Goal: Information Seeking & Learning: Learn about a topic

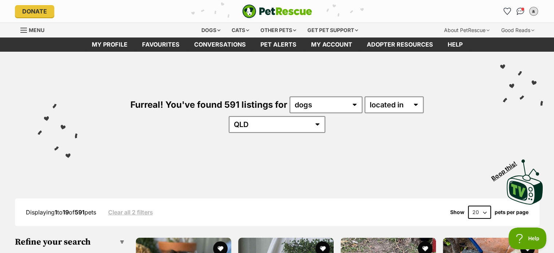
click at [0, 110] on div "Furreal! You've found 591 listings for any type of pet cats dogs other pets ava…" at bounding box center [277, 129] width 554 height 154
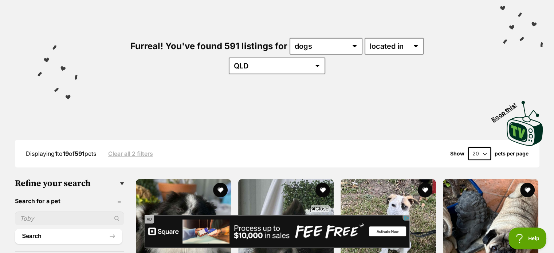
scroll to position [146, 0]
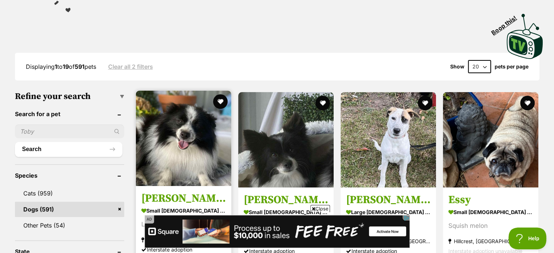
click at [184, 157] on img at bounding box center [183, 138] width 95 height 95
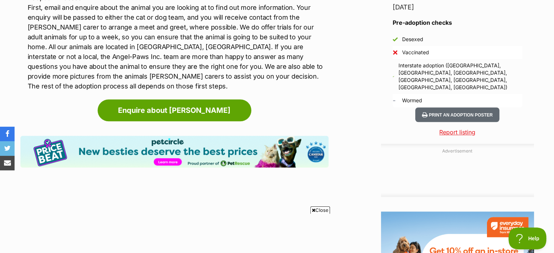
scroll to position [401, 0]
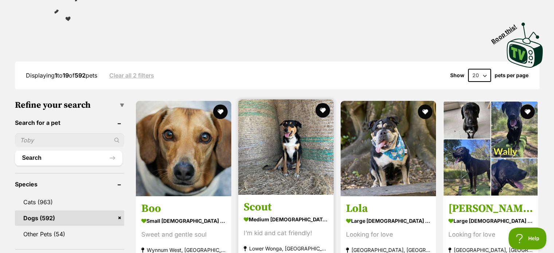
click at [272, 154] on img at bounding box center [285, 146] width 95 height 95
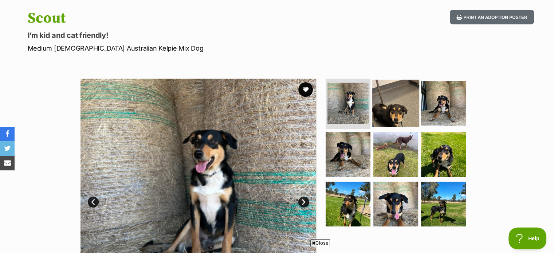
click at [403, 94] on img at bounding box center [395, 102] width 47 height 47
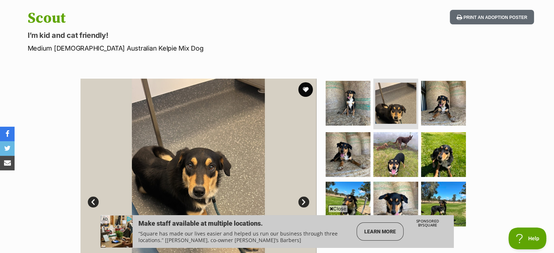
click at [340, 207] on span "Close" at bounding box center [338, 208] width 20 height 7
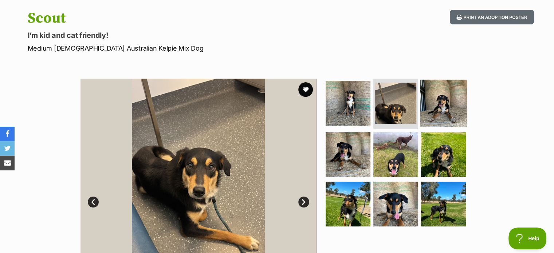
click at [433, 110] on img at bounding box center [443, 102] width 47 height 47
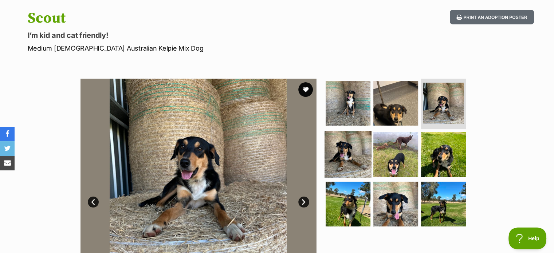
click at [351, 157] on img at bounding box center [348, 154] width 47 height 47
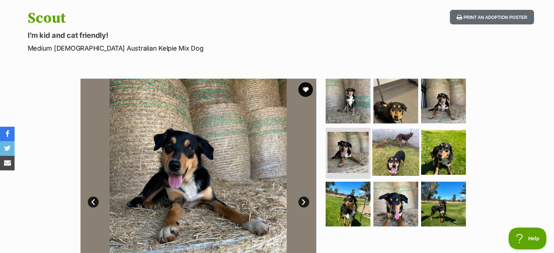
click at [398, 161] on img at bounding box center [395, 152] width 47 height 47
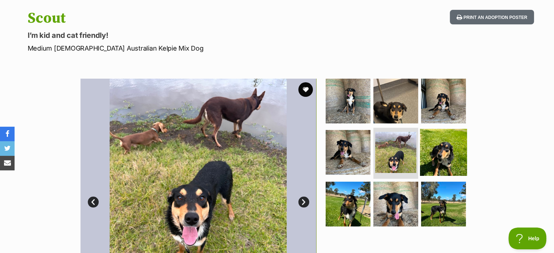
click at [431, 157] on img at bounding box center [443, 152] width 47 height 47
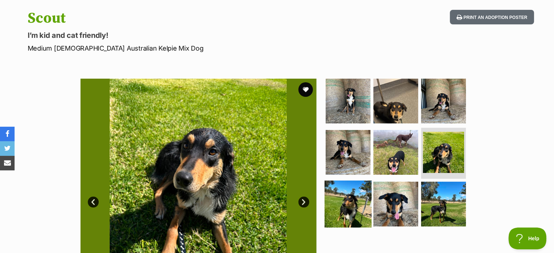
click at [343, 199] on img at bounding box center [348, 204] width 47 height 47
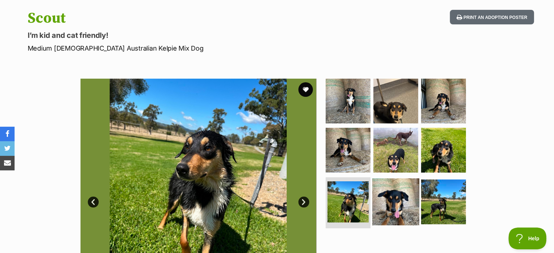
click at [386, 199] on img at bounding box center [395, 201] width 47 height 47
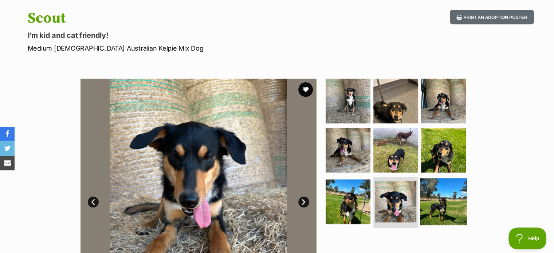
click at [443, 197] on img at bounding box center [443, 201] width 47 height 47
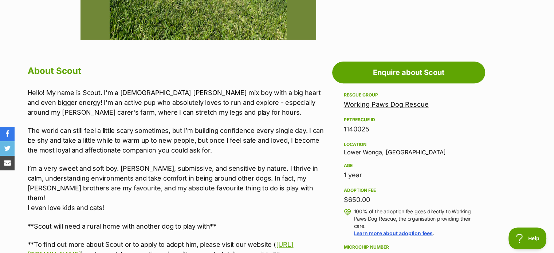
scroll to position [364, 0]
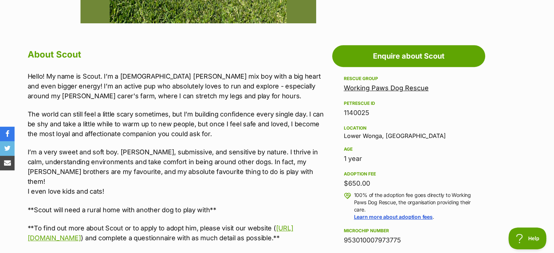
click at [111, 114] on p "The world can still feel a little scary sometimes, but I’m building confidence …" at bounding box center [178, 124] width 301 height 30
click at [148, 172] on p "I’m a very sweet and soft boy. Gentle, submissive, and sensitive by nature. I t…" at bounding box center [178, 171] width 301 height 49
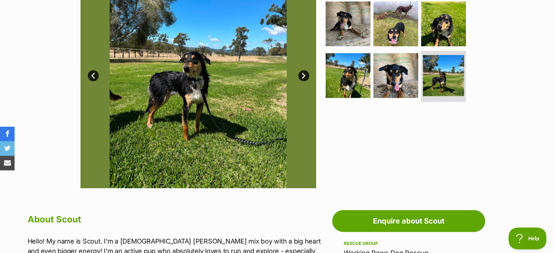
scroll to position [182, 0]
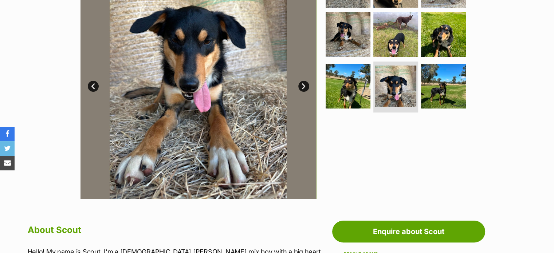
scroll to position [182, 0]
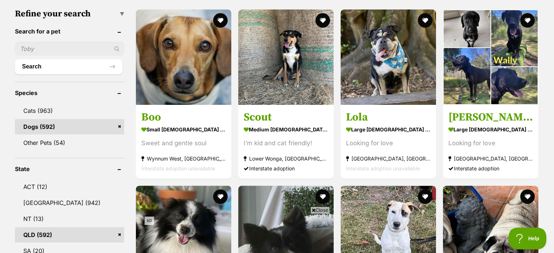
scroll to position [173, 0]
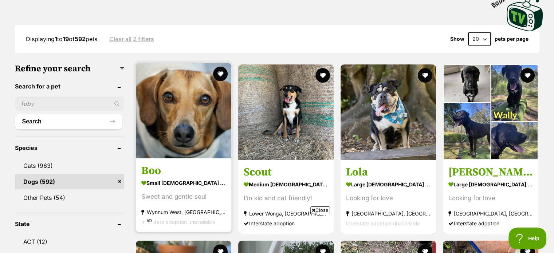
click at [181, 113] on img at bounding box center [183, 110] width 95 height 95
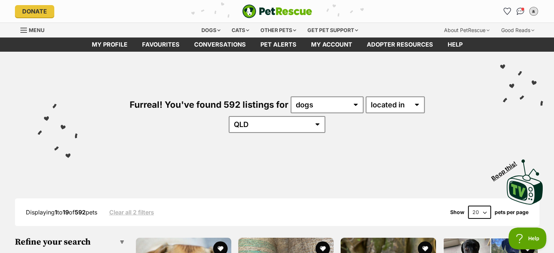
click at [0, 156] on div "Furreal! You've found 592 listings for any type of pet cats dogs other pets ava…" at bounding box center [277, 129] width 554 height 154
